Goal: Navigation & Orientation: Find specific page/section

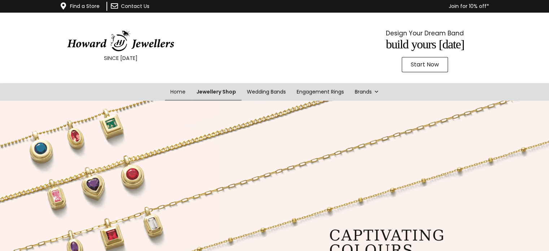
click at [209, 88] on link "Jewellery Shop" at bounding box center [216, 92] width 51 height 18
